Goal: Information Seeking & Learning: Learn about a topic

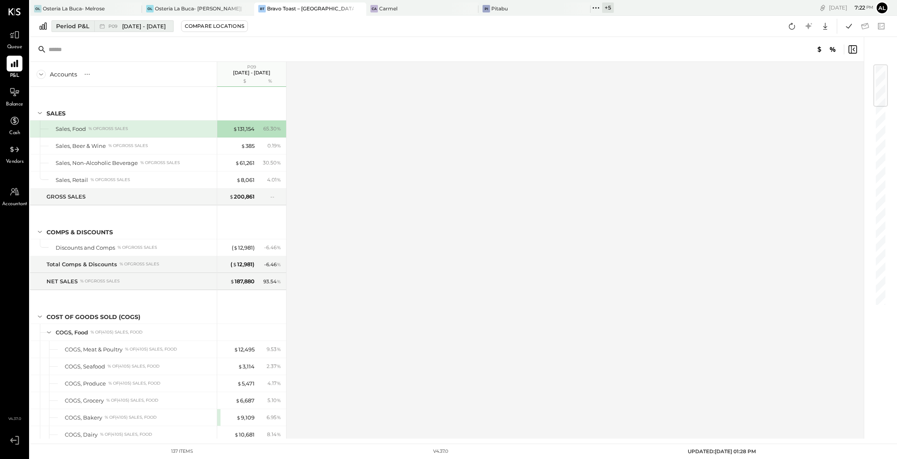
click at [78, 27] on div "Period P&L" at bounding box center [72, 26] width 33 height 8
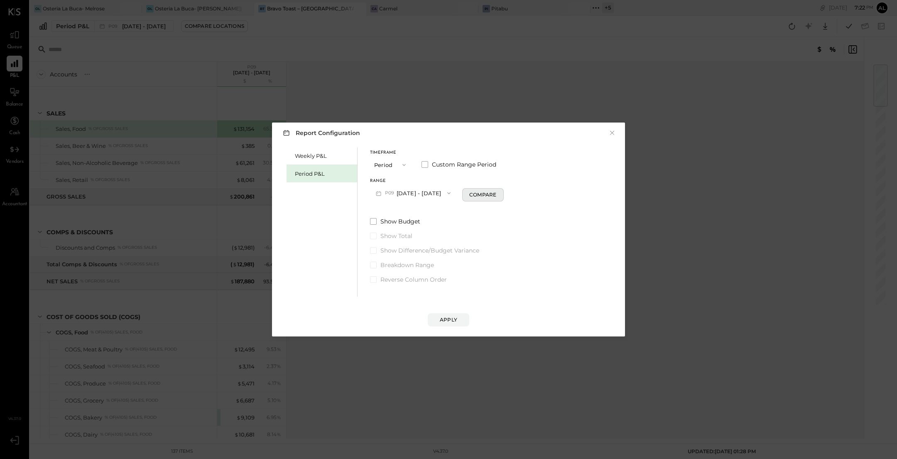
click at [496, 192] on div "Compare" at bounding box center [482, 194] width 27 height 7
click at [500, 192] on icon "button" at bounding box center [497, 193] width 5 height 5
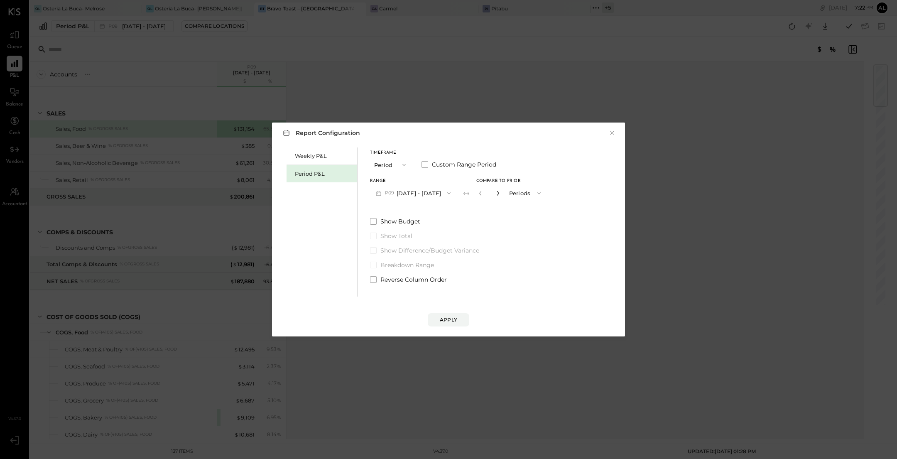
type input "*"
click at [450, 312] on div "Apply" at bounding box center [448, 311] width 336 height 30
click at [446, 321] on div "Apply" at bounding box center [448, 319] width 17 height 7
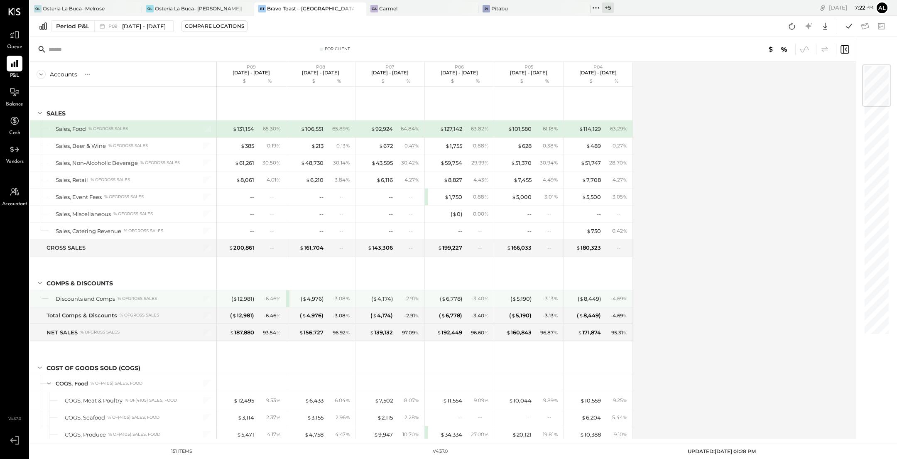
click at [286, 299] on div "( $ 4,976 ) - 3.08 %" at bounding box center [320, 298] width 69 height 17
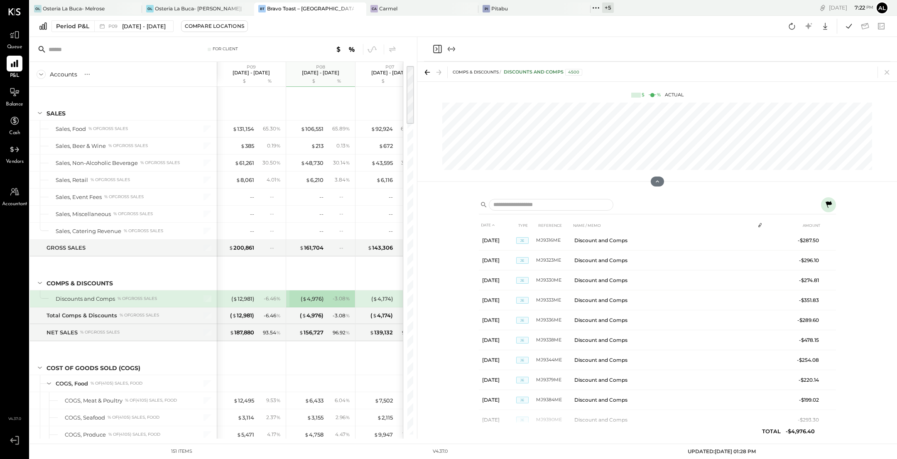
scroll to position [398, 0]
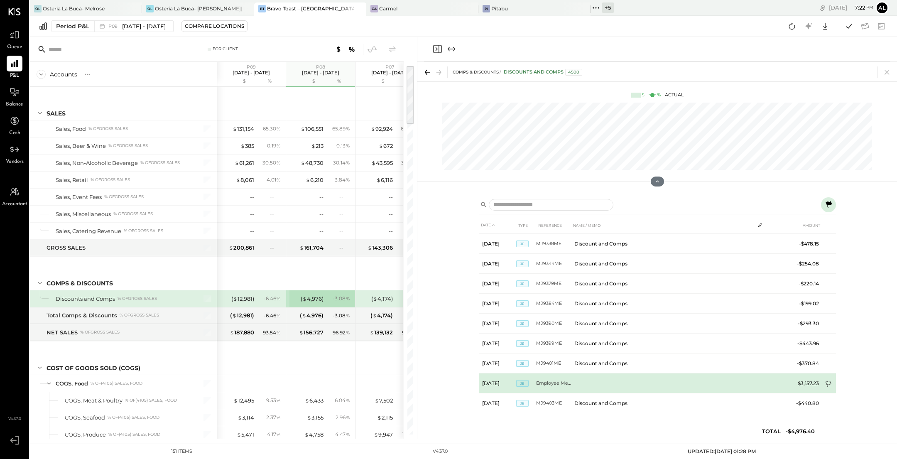
click at [827, 381] on icon at bounding box center [829, 385] width 8 height 8
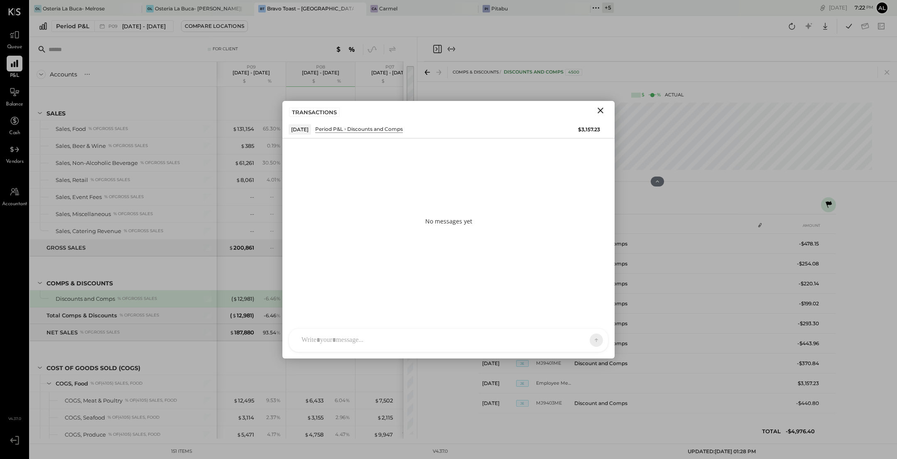
click at [597, 105] on icon "Close" at bounding box center [600, 110] width 10 height 10
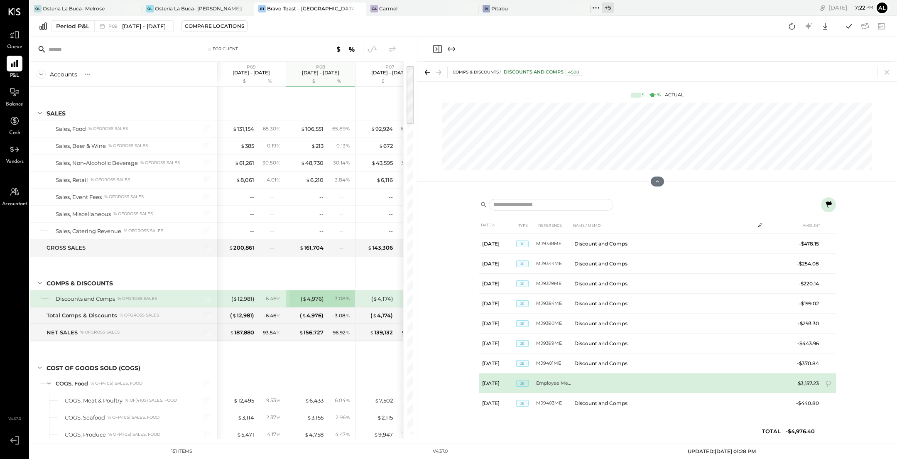
click at [548, 382] on td "Employee Meals P8" at bounding box center [553, 383] width 35 height 20
click at [546, 381] on td "Employee Meals P8" at bounding box center [553, 383] width 35 height 20
click at [557, 381] on td "Employee Meals P8" at bounding box center [553, 383] width 35 height 20
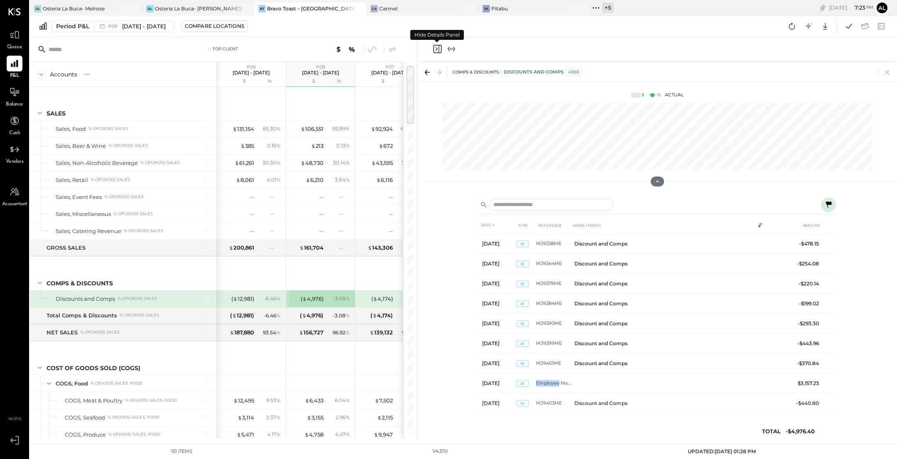
click at [436, 48] on icon "Close panel" at bounding box center [437, 49] width 10 height 10
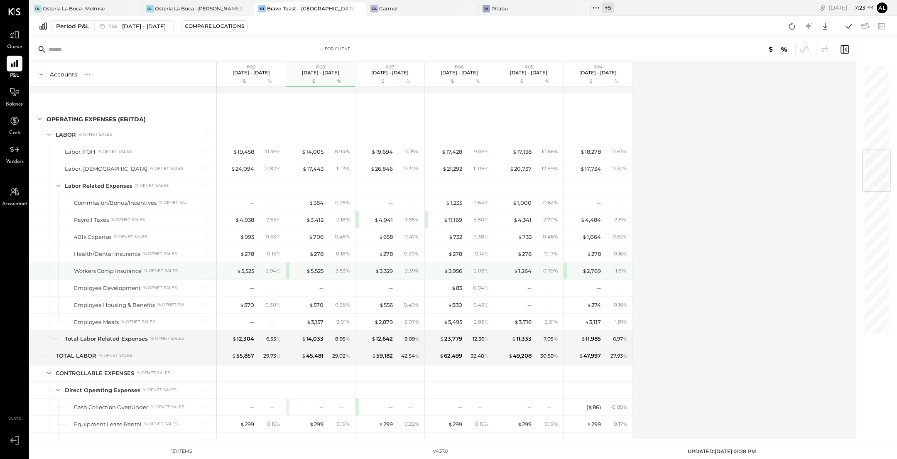
scroll to position [712, 0]
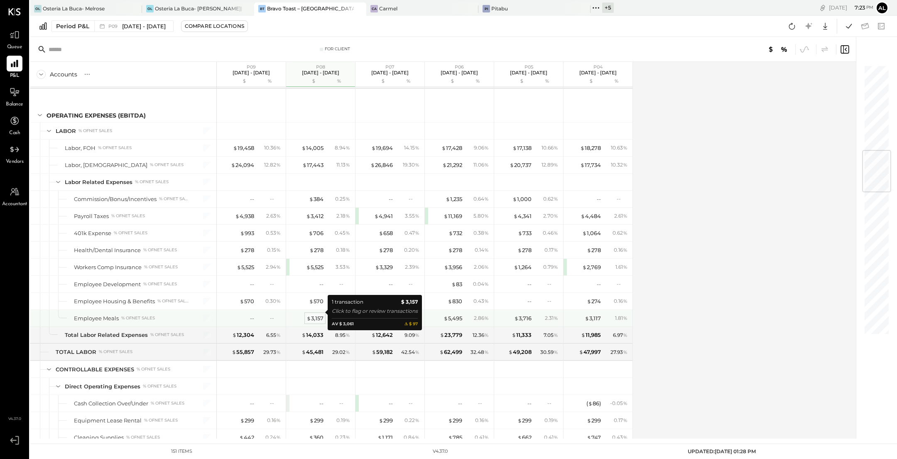
click at [312, 314] on div "$ 3,157" at bounding box center [314, 318] width 17 height 8
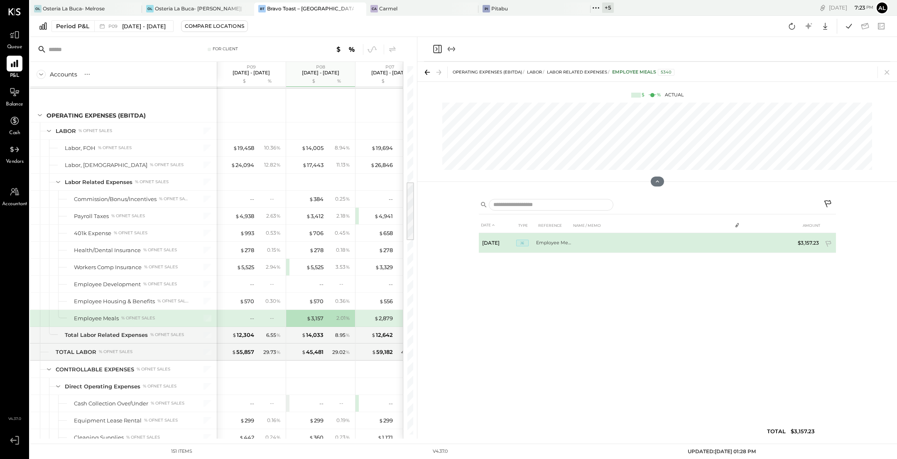
click at [575, 242] on td at bounding box center [651, 243] width 161 height 20
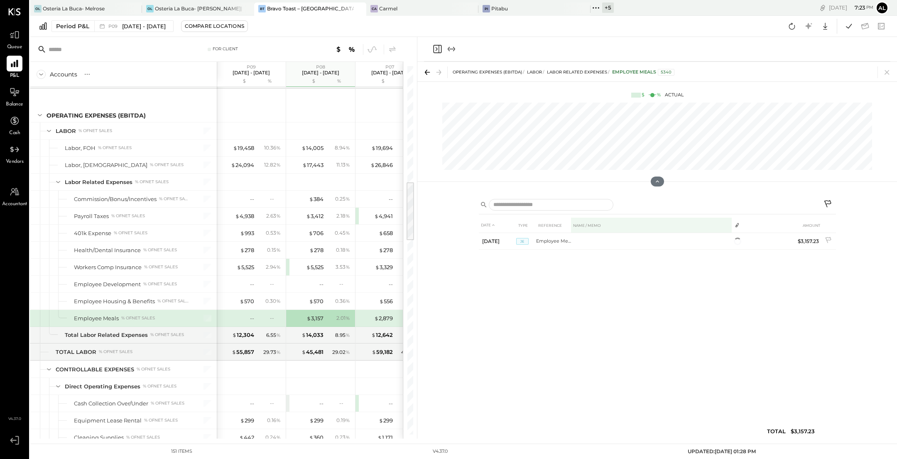
click at [656, 232] on th "NAME / MEMO" at bounding box center [651, 225] width 161 height 15
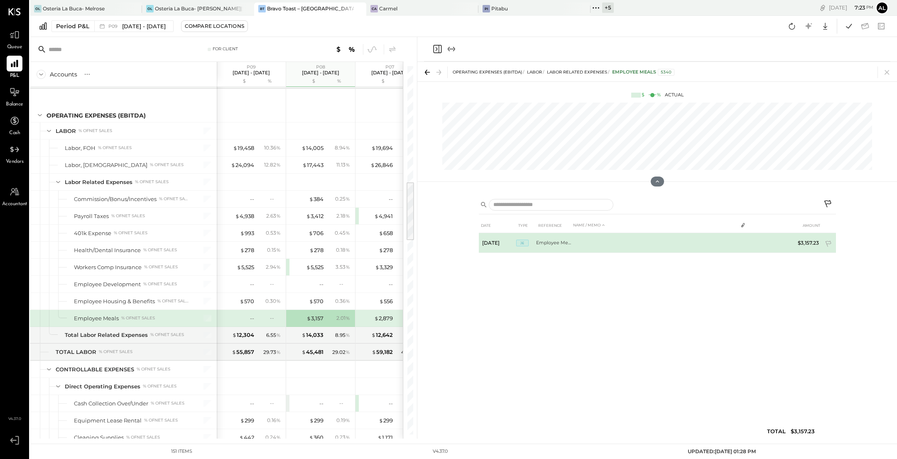
click at [652, 242] on td at bounding box center [654, 243] width 167 height 20
